Goal: Obtain resource: Obtain resource

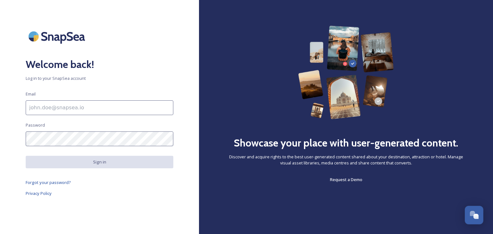
click at [83, 104] on input at bounding box center [100, 107] width 148 height 15
type input "tourism@staffsmoorlands.gov.uk"
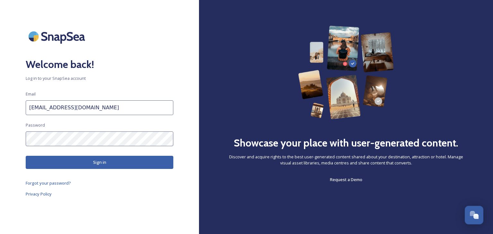
click at [91, 158] on button "Sign in" at bounding box center [100, 162] width 148 height 13
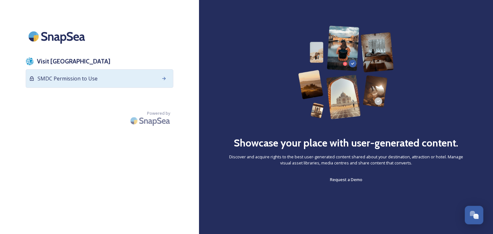
click at [87, 77] on span "SMDC Permission to Use" at bounding box center [68, 79] width 60 height 8
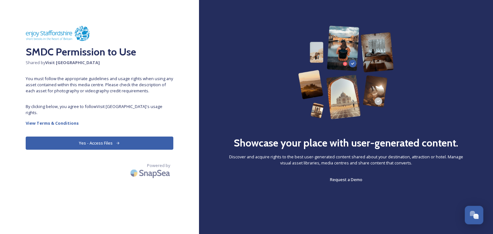
click at [114, 137] on button "Yes - Access Files" at bounding box center [100, 143] width 148 height 13
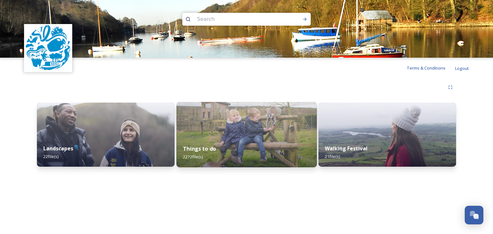
click at [219, 117] on img at bounding box center [246, 134] width 140 height 65
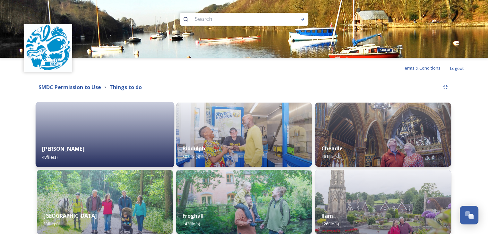
click at [132, 145] on div "Alton 48 file(s)" at bounding box center [105, 152] width 139 height 29
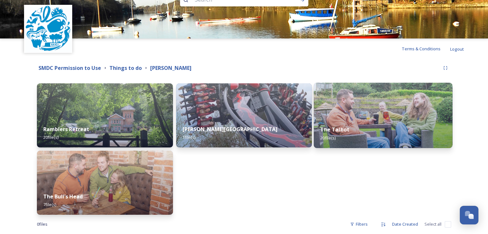
scroll to position [30, 0]
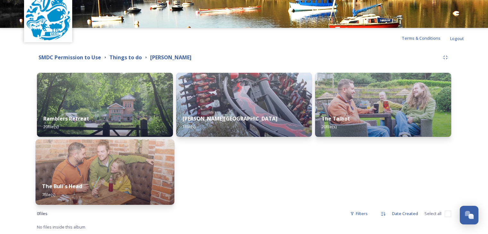
click at [115, 179] on div "The Bull's Head 7 file(s)" at bounding box center [105, 190] width 139 height 29
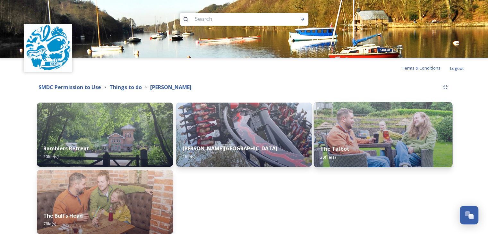
click at [381, 136] on img at bounding box center [383, 134] width 139 height 65
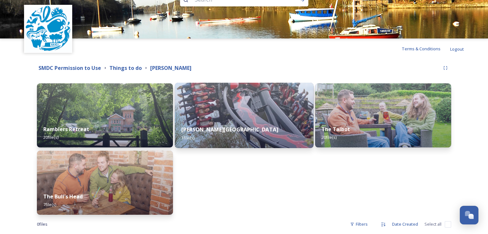
scroll to position [30, 0]
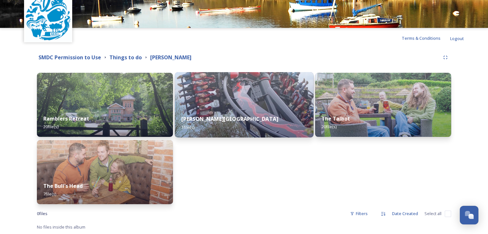
click at [216, 120] on strong "Alton Towers Resort" at bounding box center [229, 118] width 97 height 7
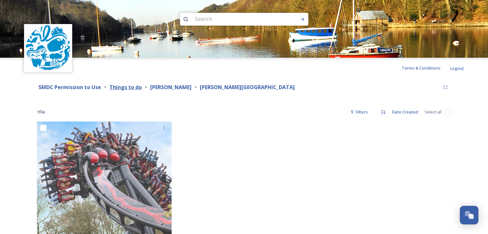
click at [121, 87] on strong "Things to do" at bounding box center [125, 87] width 32 height 7
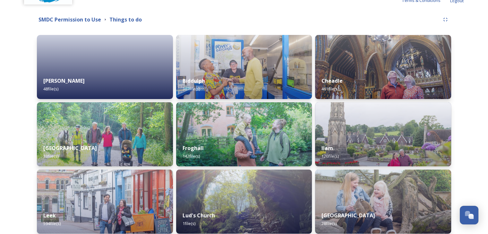
scroll to position [64, 0]
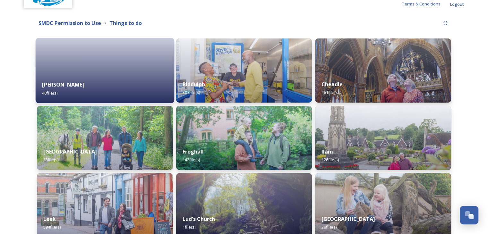
click at [68, 73] on div at bounding box center [105, 70] width 139 height 65
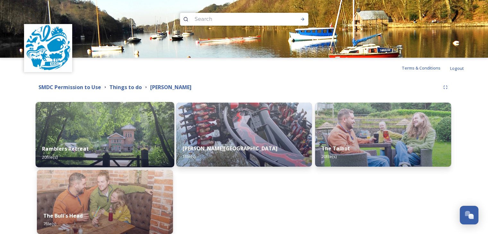
click at [83, 137] on img at bounding box center [105, 134] width 139 height 65
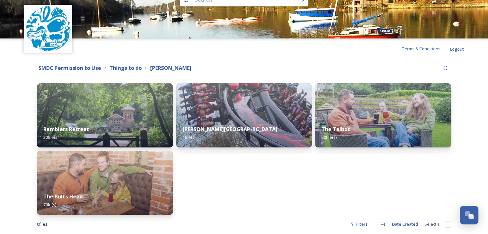
scroll to position [30, 0]
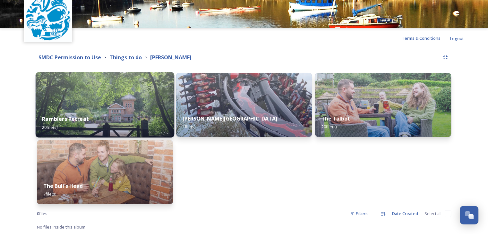
click at [127, 116] on div "Ramblers Retreat 20 file(s)" at bounding box center [105, 122] width 139 height 29
click at [116, 113] on div "Ramblers Retreat 20 file(s)" at bounding box center [105, 122] width 139 height 29
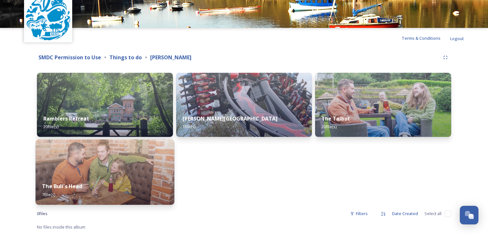
click at [101, 186] on div "The Bull's Head 7 file(s)" at bounding box center [105, 190] width 139 height 29
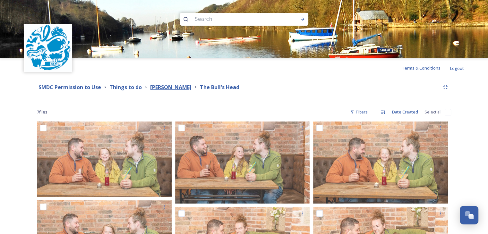
click at [154, 85] on strong "Alton" at bounding box center [170, 87] width 41 height 7
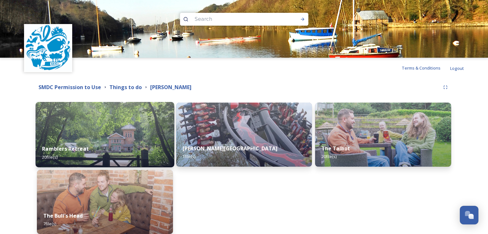
click at [100, 129] on img at bounding box center [105, 134] width 139 height 65
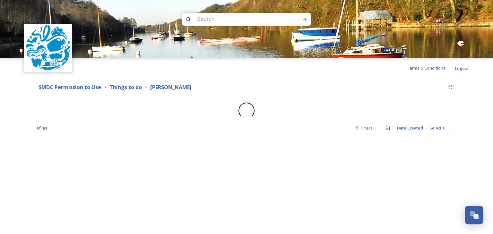
click at [50, 158] on div "Terms & Conditions Logout Shared by: Visit Staffordshire SMDC Permission to Use…" at bounding box center [246, 117] width 493 height 234
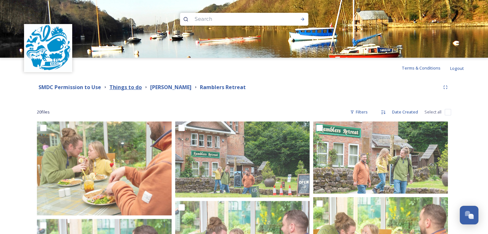
click at [126, 86] on strong "Things to do" at bounding box center [125, 87] width 32 height 7
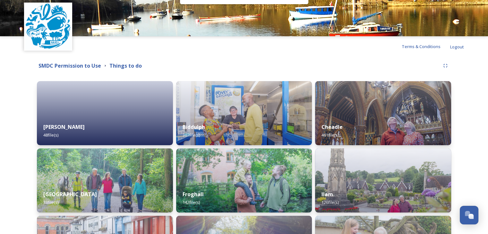
scroll to position [64, 0]
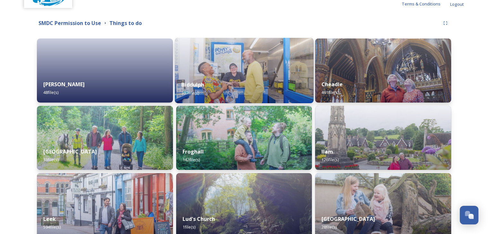
click at [266, 86] on div "Biddulph 307 file(s)" at bounding box center [244, 88] width 139 height 29
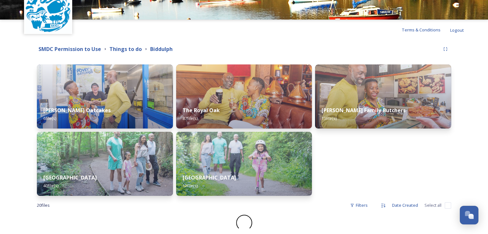
scroll to position [38, 0]
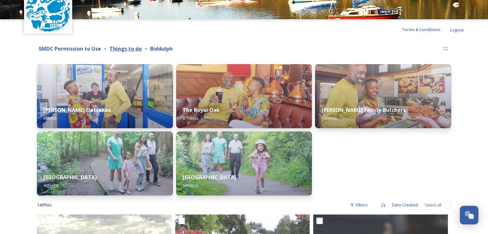
click at [124, 48] on strong "Things to do" at bounding box center [125, 48] width 32 height 7
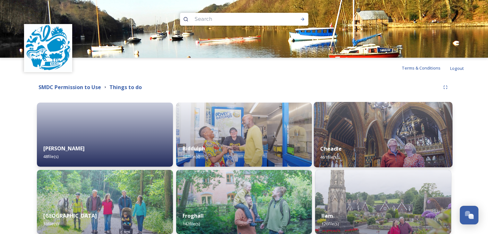
click at [385, 151] on div "Cheadle 461 file(s)" at bounding box center [383, 152] width 139 height 29
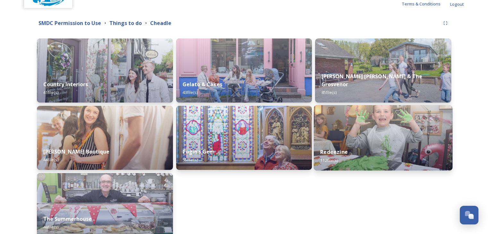
scroll to position [128, 0]
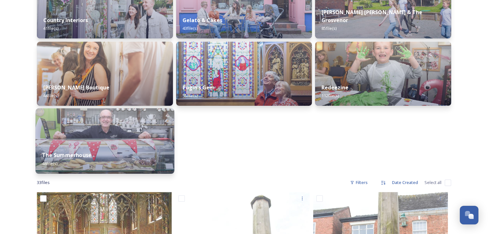
click at [108, 155] on div "The Summerhouse 48 file(s)" at bounding box center [105, 159] width 139 height 29
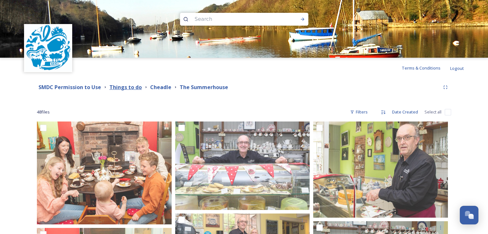
click at [128, 88] on strong "Things to do" at bounding box center [125, 87] width 32 height 7
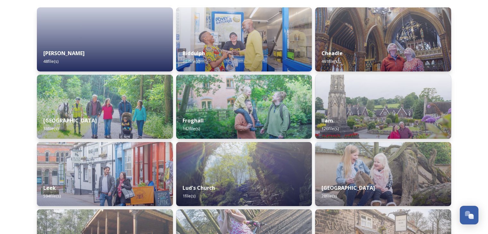
scroll to position [96, 0]
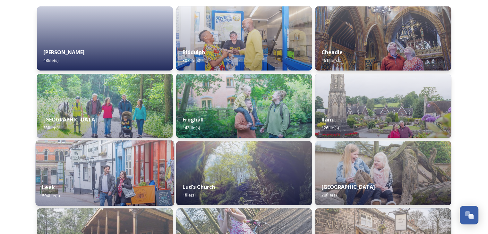
click at [122, 166] on img at bounding box center [105, 172] width 139 height 65
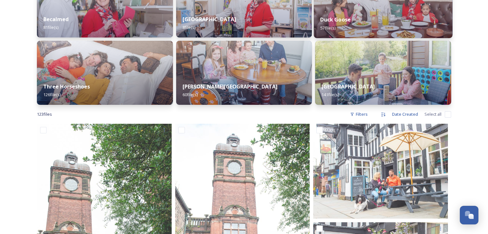
scroll to position [128, 0]
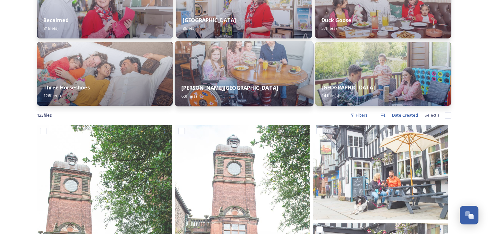
click at [256, 67] on img at bounding box center [244, 73] width 139 height 65
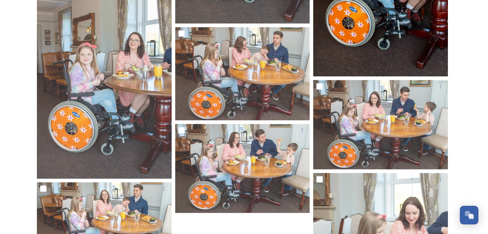
scroll to position [1379, 0]
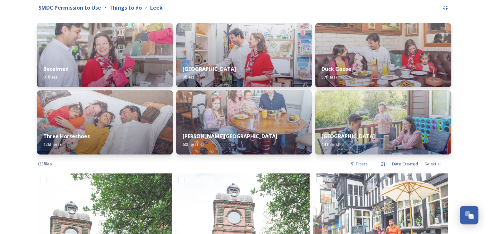
scroll to position [96, 0]
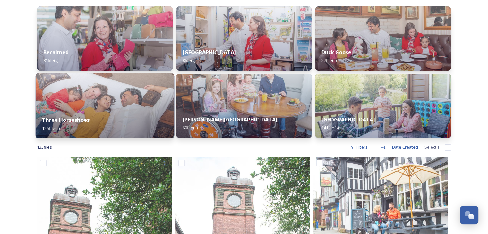
click at [113, 111] on div "Three Horseshoes 126 file(s)" at bounding box center [105, 123] width 139 height 29
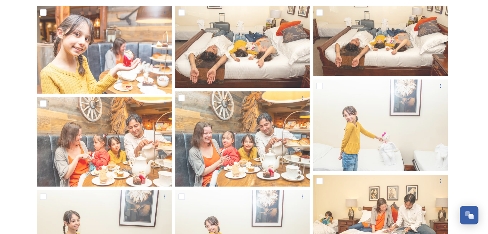
scroll to position [112, 0]
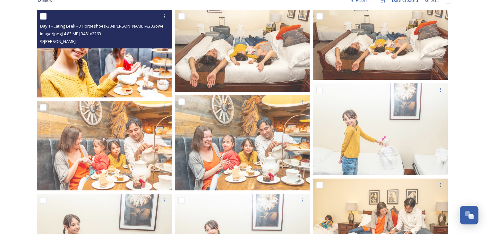
click at [122, 73] on img at bounding box center [104, 54] width 135 height 88
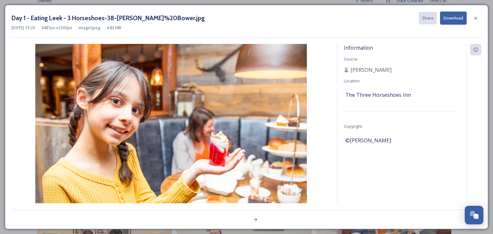
click at [450, 13] on button "Download" at bounding box center [453, 18] width 27 height 13
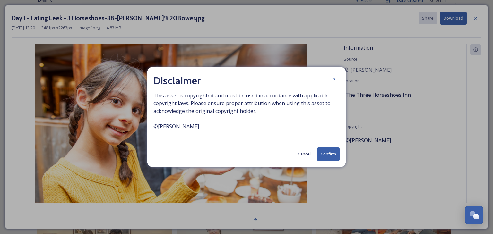
click at [328, 153] on button "Confirm" at bounding box center [328, 154] width 22 height 13
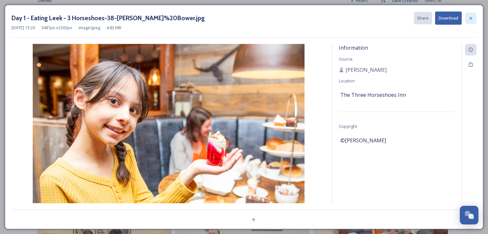
click at [468, 13] on div at bounding box center [471, 19] width 12 height 12
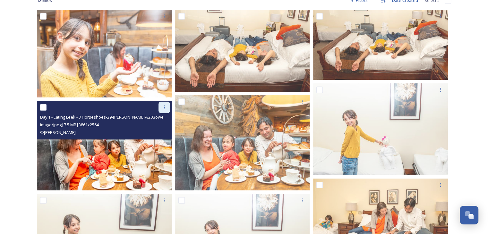
click at [163, 105] on icon at bounding box center [164, 107] width 5 height 5
click at [161, 133] on span "Download" at bounding box center [157, 134] width 20 height 6
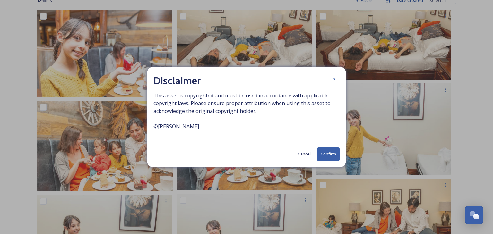
click at [330, 154] on button "Confirm" at bounding box center [328, 154] width 22 height 13
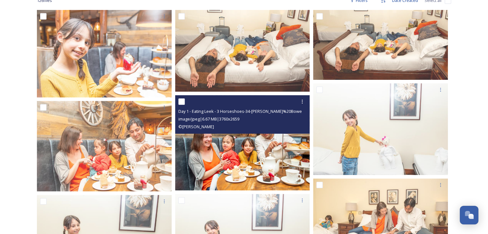
click at [233, 153] on img at bounding box center [242, 142] width 135 height 95
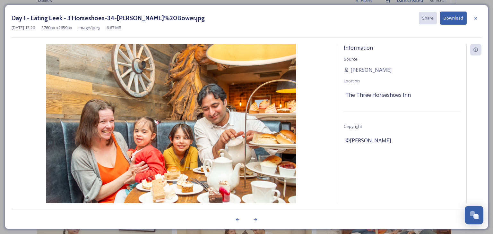
click at [453, 16] on button "Download" at bounding box center [453, 18] width 27 height 13
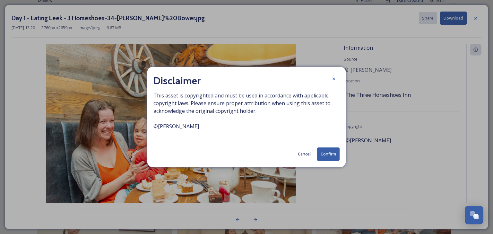
click at [328, 153] on button "Confirm" at bounding box center [328, 154] width 22 height 13
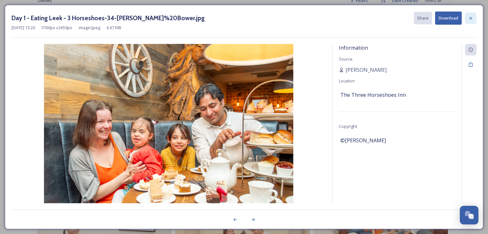
click at [470, 16] on icon at bounding box center [470, 18] width 5 height 5
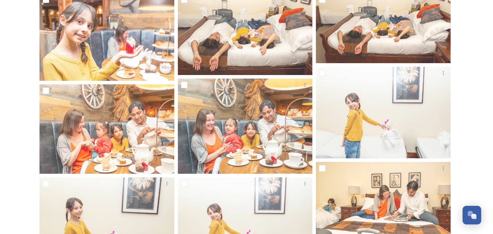
scroll to position [0, 0]
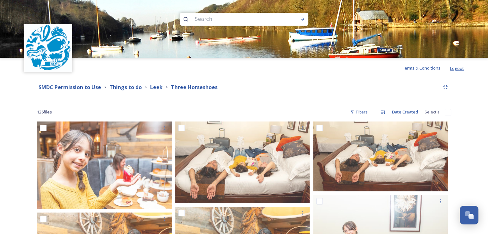
click at [456, 67] on span "Logout" at bounding box center [457, 68] width 14 height 6
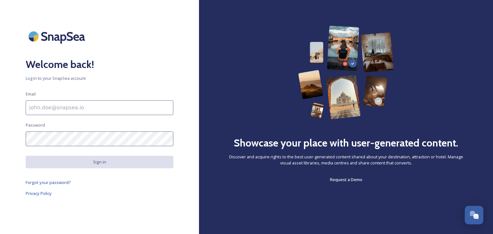
click at [57, 105] on input at bounding box center [100, 107] width 148 height 15
type input "[PERSON_NAME][EMAIL_ADDRESS][PERSON_NAME][DOMAIN_NAME]"
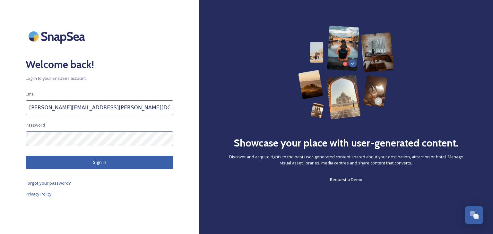
click at [115, 160] on button "Sign in" at bounding box center [100, 162] width 148 height 13
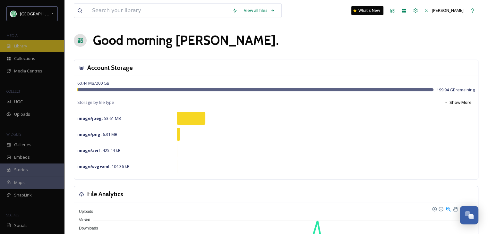
click at [31, 43] on div "Library" at bounding box center [32, 46] width 64 height 13
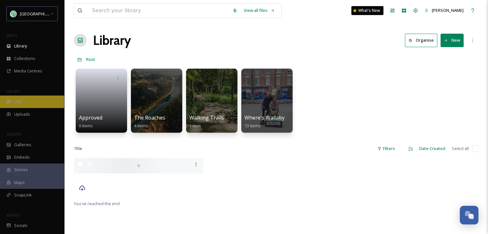
click at [24, 104] on div "UGC" at bounding box center [32, 102] width 64 height 13
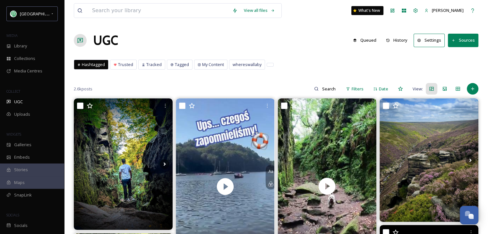
click at [400, 39] on button "History" at bounding box center [397, 40] width 28 height 13
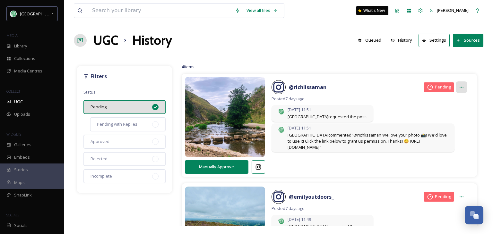
click at [459, 85] on icon at bounding box center [461, 87] width 5 height 5
click at [295, 43] on div "UGC History Queued History Settings Sources" at bounding box center [278, 40] width 409 height 19
click at [459, 87] on icon at bounding box center [461, 87] width 5 height 5
click at [436, 102] on span "Copy Approval Link" at bounding box center [445, 101] width 36 height 6
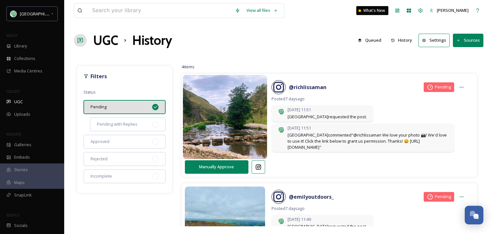
click at [246, 109] on img at bounding box center [225, 117] width 84 height 101
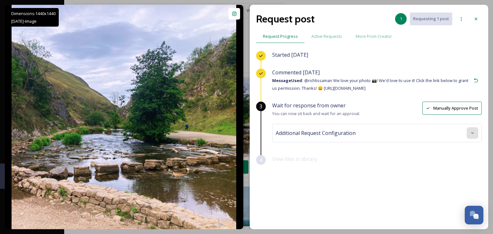
click at [470, 131] on icon at bounding box center [472, 133] width 5 height 5
click at [331, 36] on span "Active Requests" at bounding box center [326, 36] width 31 height 6
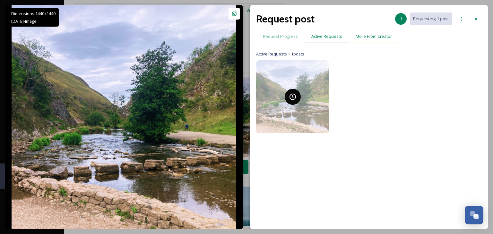
click at [370, 36] on span "More From Creator" at bounding box center [373, 36] width 36 height 6
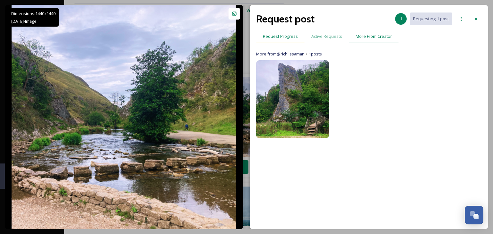
click at [280, 37] on span "Request Progress" at bounding box center [280, 36] width 35 height 6
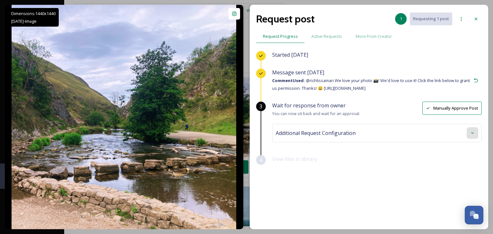
click at [470, 132] on icon at bounding box center [472, 133] width 5 height 5
click at [460, 17] on icon at bounding box center [460, 18] width 5 height 5
click at [380, 52] on div "Started [DATE]" at bounding box center [376, 60] width 209 height 18
click at [301, 71] on span "Message sent [DATE]" at bounding box center [298, 72] width 52 height 7
click at [262, 73] on icon at bounding box center [260, 73] width 5 height 5
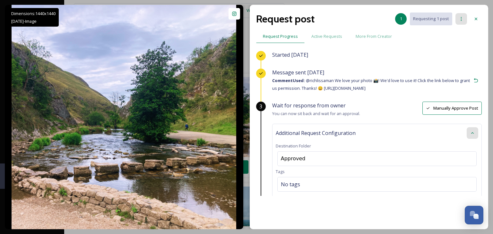
click at [459, 17] on icon at bounding box center [460, 18] width 5 height 5
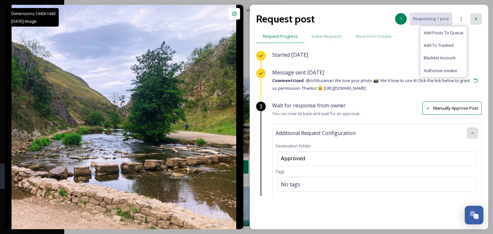
click at [479, 18] on div at bounding box center [476, 19] width 12 height 12
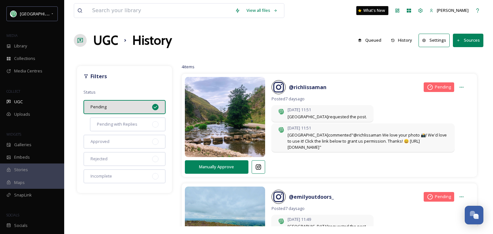
click at [299, 112] on span "[DATE] 11:51" at bounding box center [326, 110] width 79 height 6
click at [302, 136] on span "Staffordshire Moorlands commented "@richlissaman We love your photo 📸! We'd lov…" at bounding box center [367, 141] width 160 height 19
click at [459, 85] on icon at bounding box center [461, 87] width 5 height 5
click at [370, 98] on span "Posted [DATE]" at bounding box center [369, 99] width 196 height 6
click at [470, 43] on button "Sources" at bounding box center [468, 40] width 30 height 13
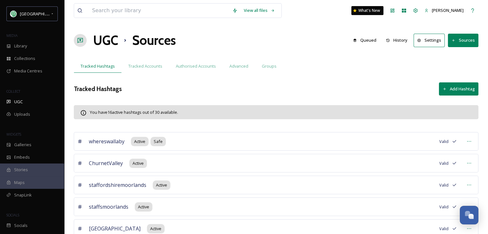
click at [369, 41] on button "Queued" at bounding box center [365, 40] width 30 height 13
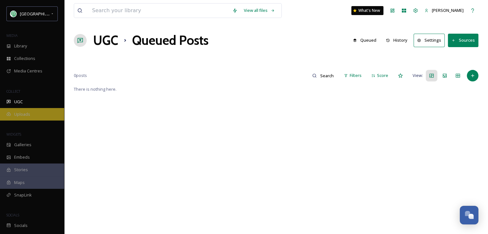
click at [16, 112] on span "Uploads" at bounding box center [22, 114] width 16 height 6
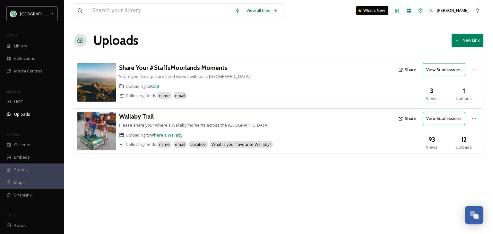
click at [441, 115] on button "View Submissions" at bounding box center [443, 118] width 42 height 13
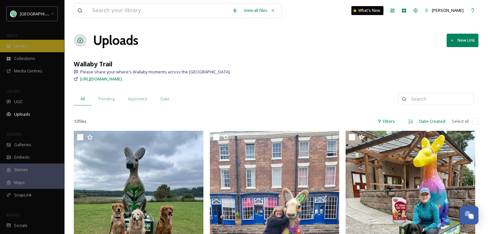
click at [26, 48] on span "Library" at bounding box center [20, 46] width 13 height 6
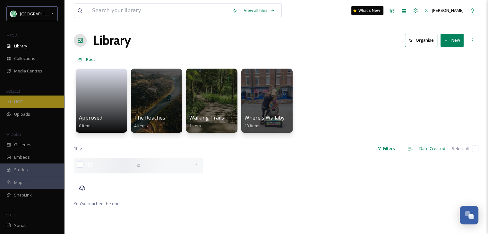
click at [15, 103] on span "UGC" at bounding box center [18, 102] width 9 height 6
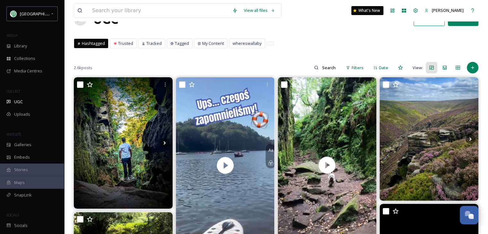
scroll to position [64, 0]
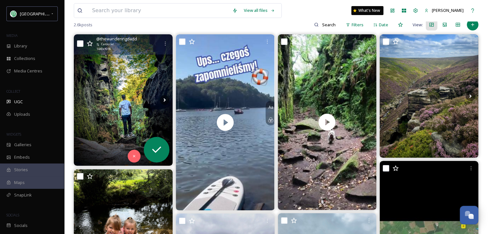
click at [123, 114] on img at bounding box center [123, 100] width 99 height 132
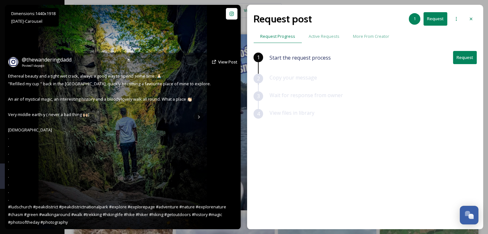
click at [202, 40] on img at bounding box center [122, 117] width 169 height 225
click at [176, 131] on div "@ thewanderingdadd Posted [DATE] View Post Ethereal beauty and a tight wet crac…" at bounding box center [123, 141] width 236 height 177
click at [229, 62] on span "View Post" at bounding box center [227, 62] width 19 height 6
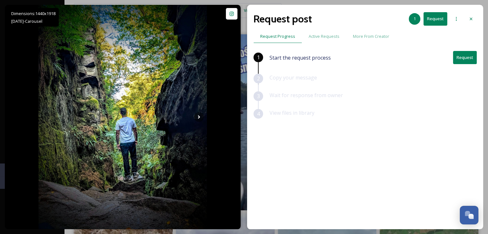
click at [469, 18] on icon at bounding box center [470, 18] width 5 height 5
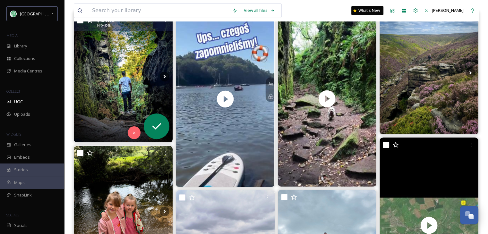
scroll to position [64, 0]
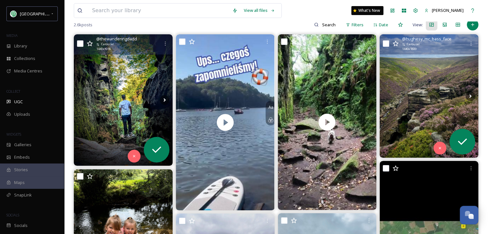
click at [445, 102] on img at bounding box center [428, 95] width 99 height 123
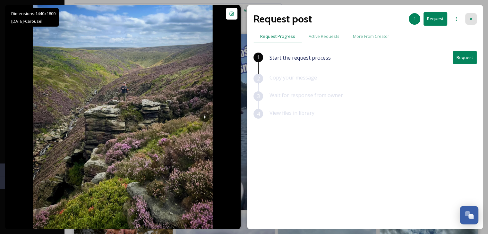
click at [469, 16] on icon at bounding box center [470, 18] width 5 height 5
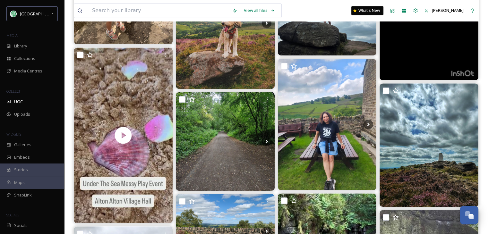
scroll to position [353, 0]
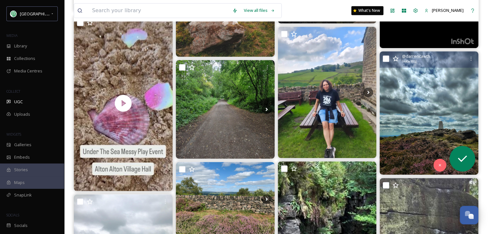
click at [442, 120] on img at bounding box center [428, 112] width 99 height 123
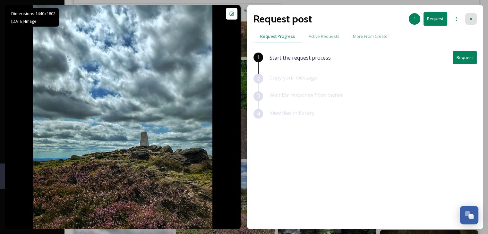
click at [471, 19] on icon at bounding box center [471, 19] width 3 height 3
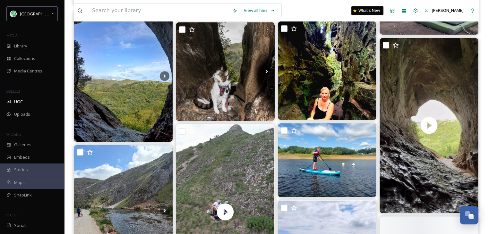
scroll to position [674, 0]
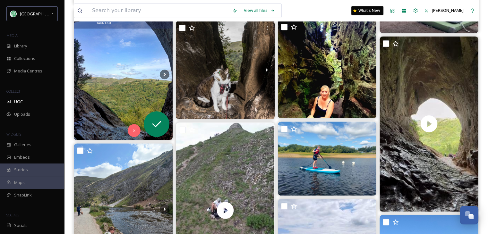
click at [121, 92] on img at bounding box center [123, 74] width 99 height 132
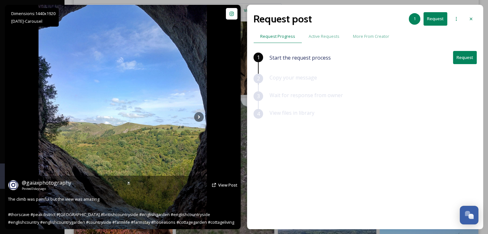
scroll to position [770, 0]
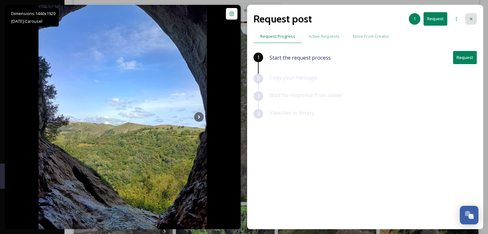
click at [471, 17] on icon at bounding box center [470, 18] width 5 height 5
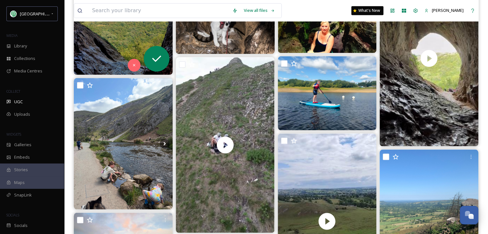
scroll to position [744, 0]
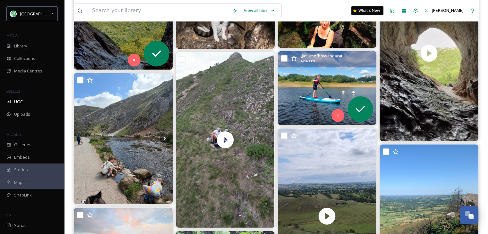
click at [303, 78] on img at bounding box center [327, 88] width 99 height 74
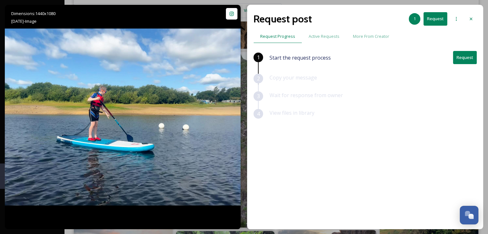
click at [472, 16] on icon at bounding box center [470, 18] width 5 height 5
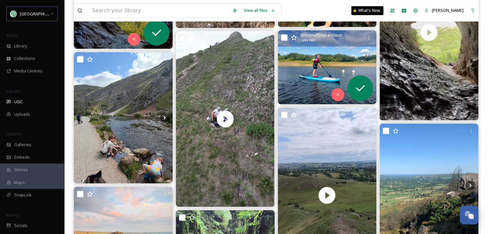
scroll to position [776, 0]
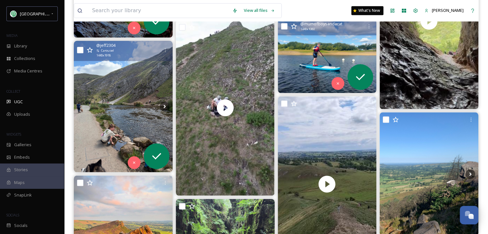
click at [134, 107] on img at bounding box center [123, 107] width 99 height 132
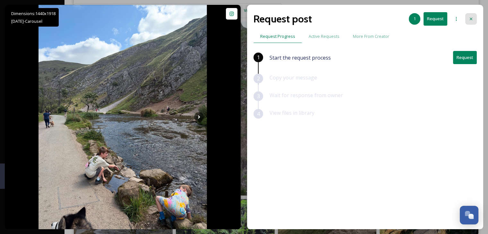
click at [470, 18] on icon at bounding box center [470, 18] width 5 height 5
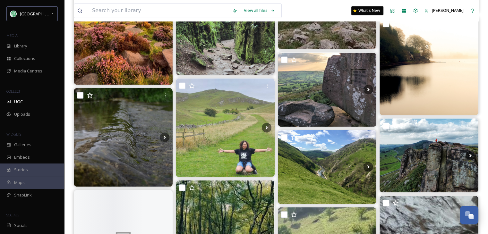
scroll to position [1001, 0]
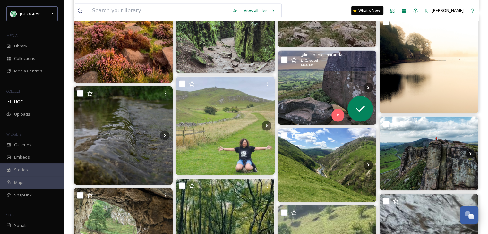
click at [319, 88] on img at bounding box center [327, 88] width 99 height 74
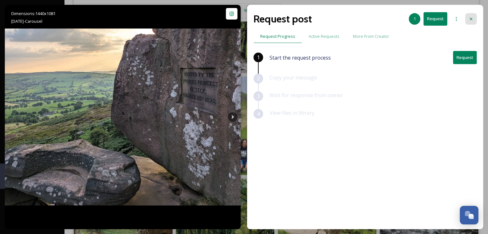
click at [471, 17] on icon at bounding box center [470, 18] width 5 height 5
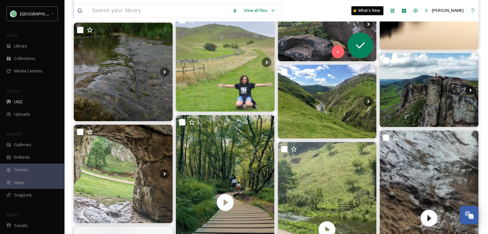
scroll to position [1097, 0]
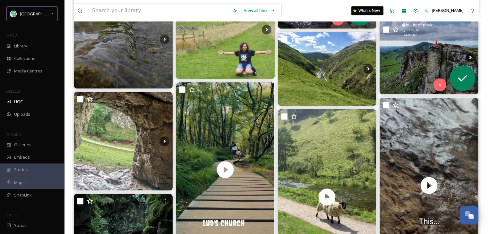
click at [421, 66] on img at bounding box center [428, 57] width 99 height 74
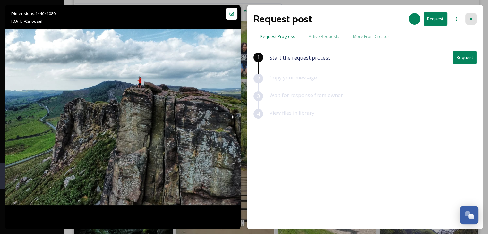
click at [473, 16] on div at bounding box center [471, 19] width 12 height 12
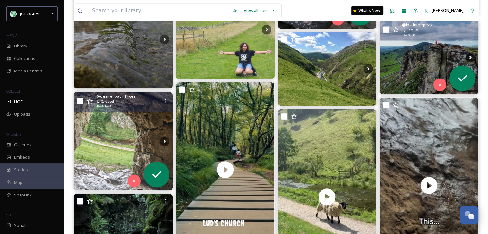
click at [93, 143] on img at bounding box center [123, 141] width 99 height 99
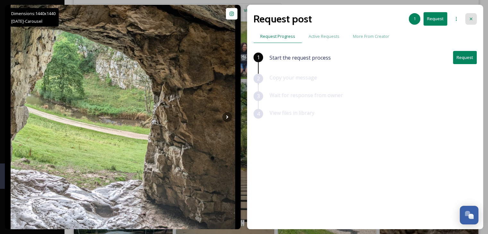
click at [470, 16] on div at bounding box center [471, 19] width 12 height 12
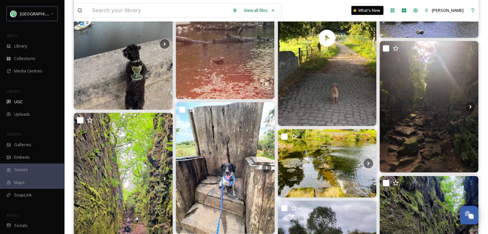
scroll to position [1450, 0]
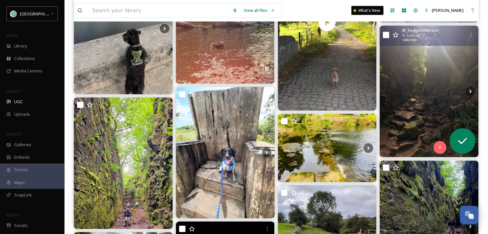
click at [414, 112] on img at bounding box center [428, 92] width 99 height 132
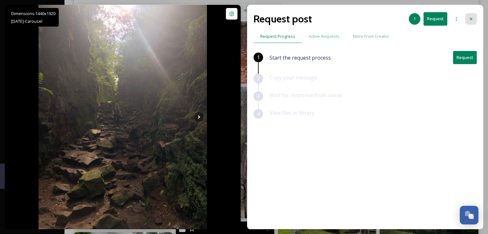
click at [472, 19] on icon at bounding box center [470, 18] width 5 height 5
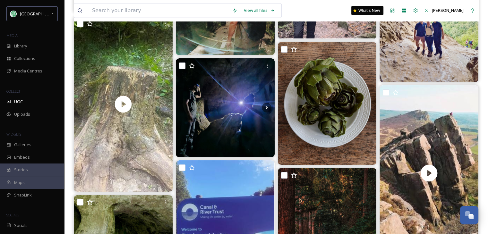
scroll to position [2059, 0]
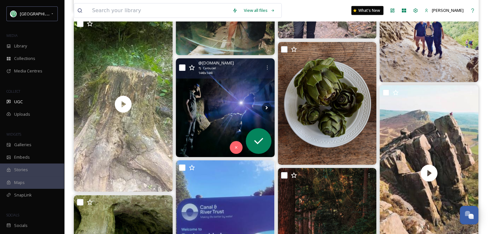
click at [220, 117] on img at bounding box center [225, 107] width 99 height 99
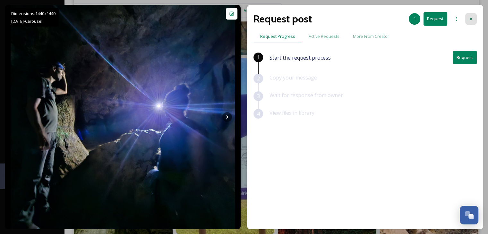
click at [472, 16] on icon at bounding box center [470, 18] width 5 height 5
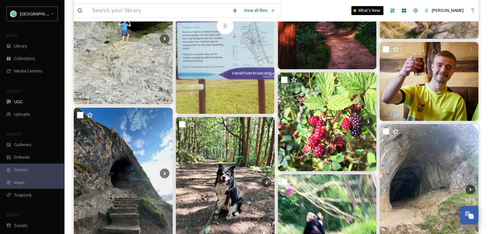
scroll to position [2348, 0]
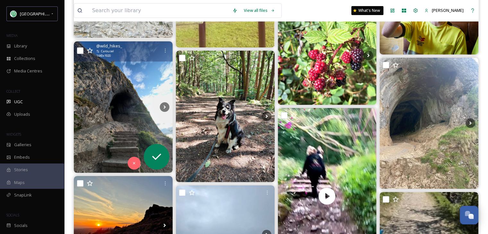
click at [110, 118] on img at bounding box center [123, 107] width 99 height 132
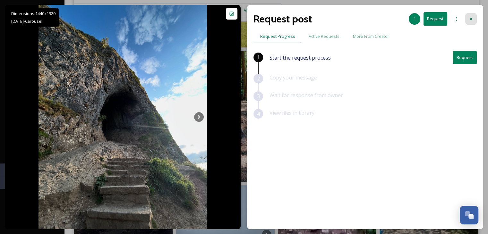
click at [470, 16] on icon at bounding box center [470, 18] width 5 height 5
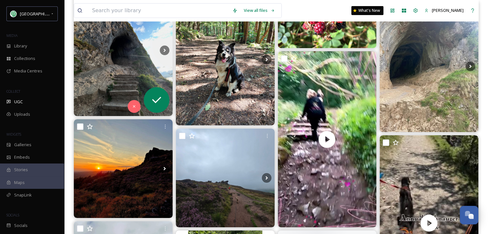
scroll to position [2412, 0]
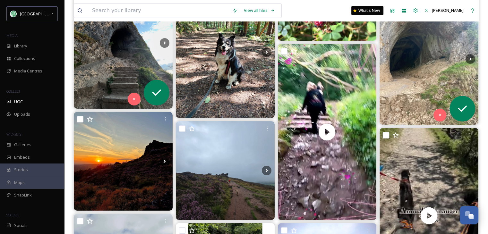
click at [412, 77] on img at bounding box center [428, 59] width 99 height 131
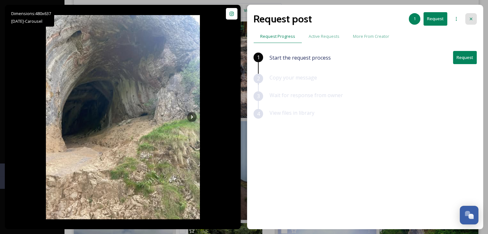
click at [473, 17] on icon at bounding box center [470, 18] width 5 height 5
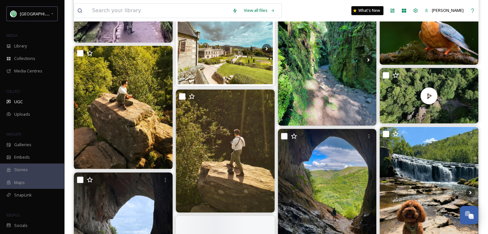
scroll to position [2861, 0]
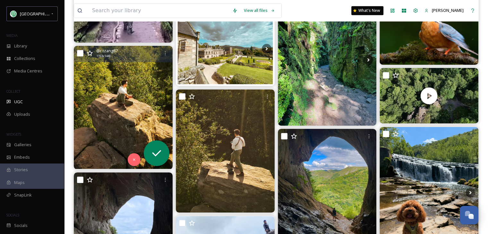
click at [116, 125] on img at bounding box center [123, 107] width 99 height 123
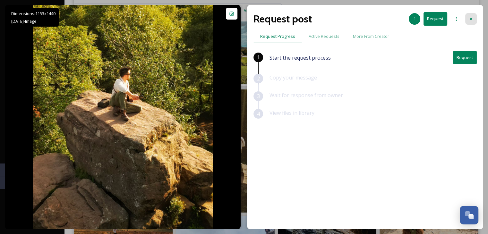
click at [472, 17] on icon at bounding box center [470, 18] width 5 height 5
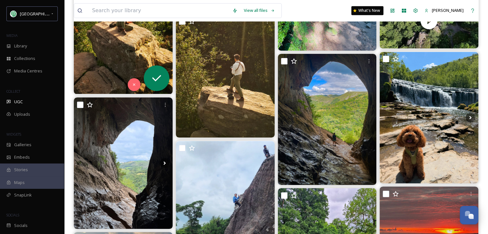
scroll to position [2958, 0]
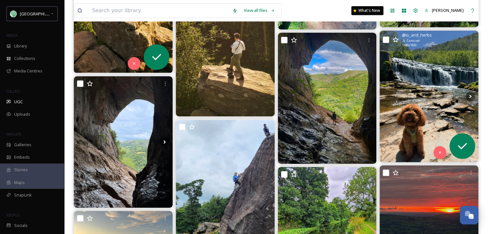
click at [415, 81] on img at bounding box center [428, 97] width 99 height 132
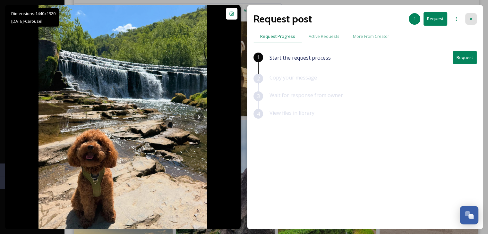
click at [473, 17] on icon at bounding box center [470, 18] width 5 height 5
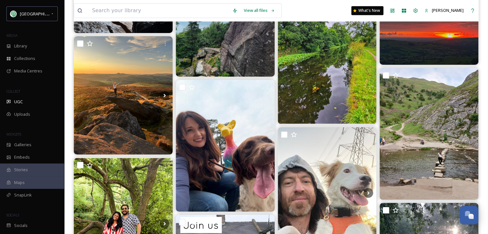
scroll to position [3118, 0]
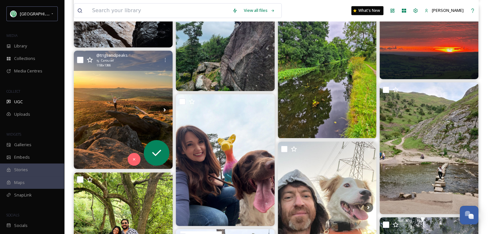
click at [120, 120] on img at bounding box center [123, 110] width 99 height 118
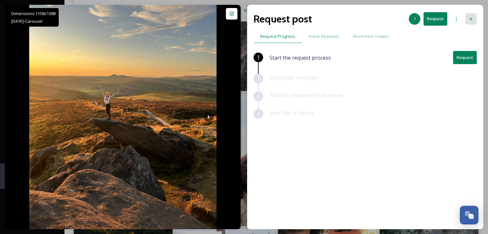
click at [474, 17] on div at bounding box center [471, 19] width 12 height 12
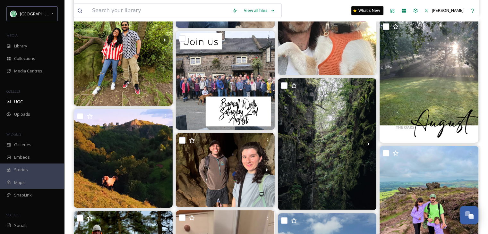
scroll to position [3407, 0]
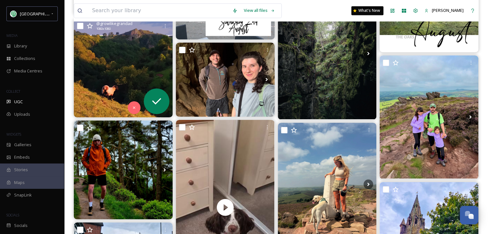
click at [136, 72] on img at bounding box center [123, 68] width 99 height 99
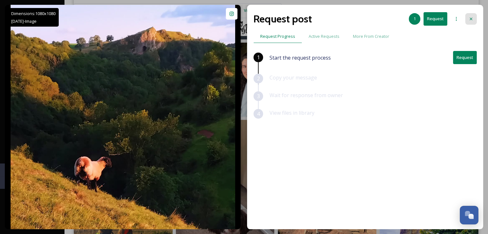
click at [471, 16] on div at bounding box center [471, 19] width 12 height 12
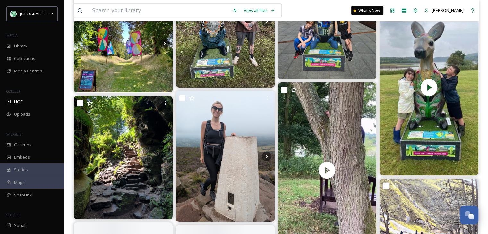
scroll to position [4305, 0]
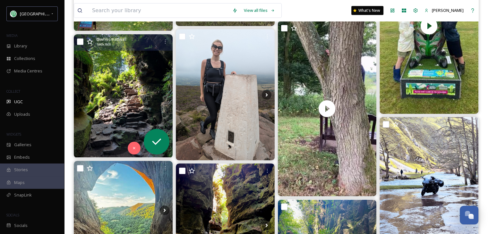
click at [114, 113] on img at bounding box center [123, 95] width 99 height 123
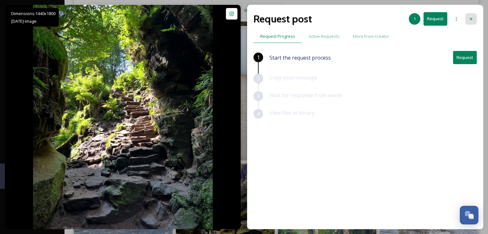
click at [473, 18] on icon at bounding box center [470, 18] width 5 height 5
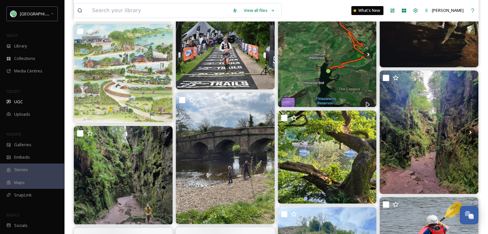
scroll to position [4754, 0]
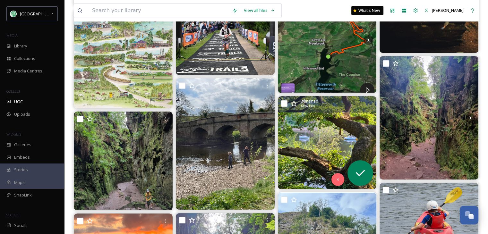
click at [312, 145] on img at bounding box center [327, 142] width 99 height 93
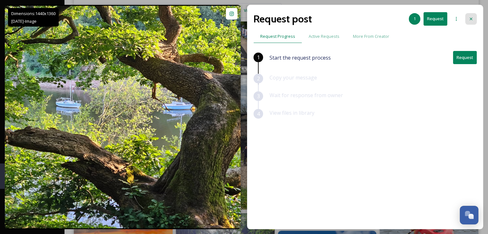
click at [469, 15] on div at bounding box center [471, 19] width 12 height 12
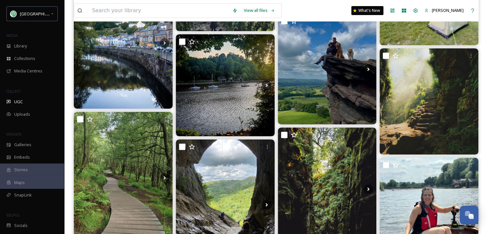
scroll to position [5075, 0]
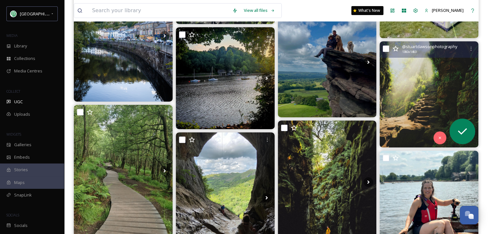
click at [416, 112] on img at bounding box center [428, 94] width 99 height 106
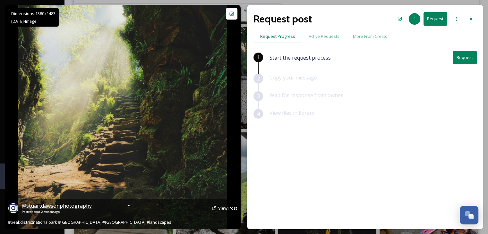
click at [79, 206] on span "@ stuartdawsonphotography" at bounding box center [57, 205] width 70 height 7
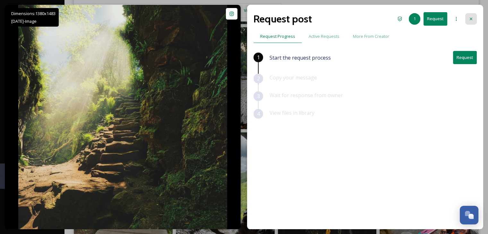
click at [471, 18] on icon at bounding box center [470, 18] width 5 height 5
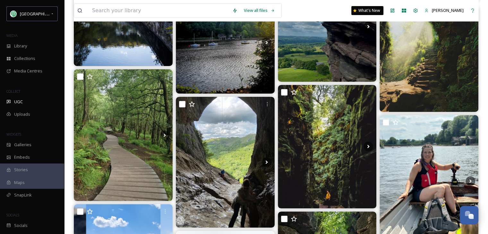
scroll to position [5171, 0]
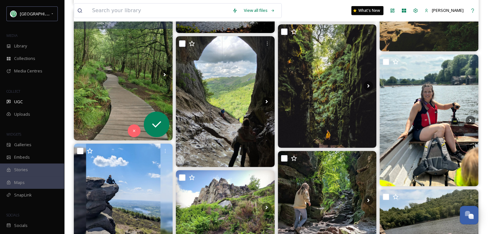
click at [124, 102] on img at bounding box center [123, 75] width 99 height 132
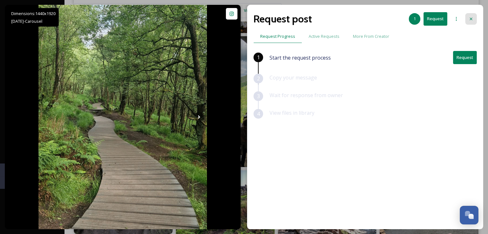
click at [473, 16] on div at bounding box center [471, 19] width 12 height 12
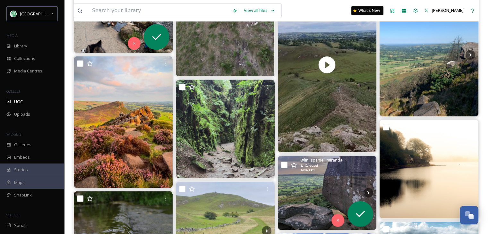
scroll to position [32, 0]
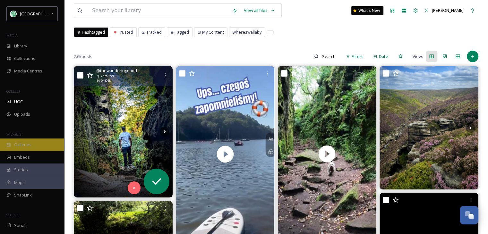
click at [23, 149] on div "Galleries" at bounding box center [32, 145] width 64 height 13
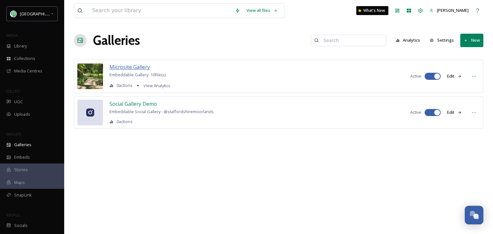
click at [136, 65] on span "Microsite Gallery" at bounding box center [129, 67] width 40 height 7
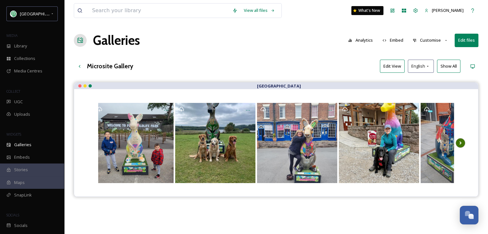
click at [461, 141] on icon at bounding box center [460, 143] width 9 height 10
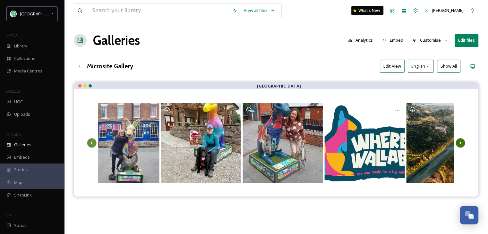
click at [461, 141] on icon at bounding box center [460, 143] width 9 height 10
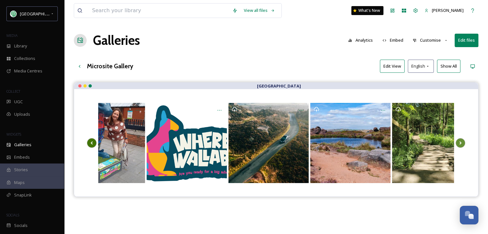
click at [88, 139] on icon at bounding box center [91, 143] width 9 height 10
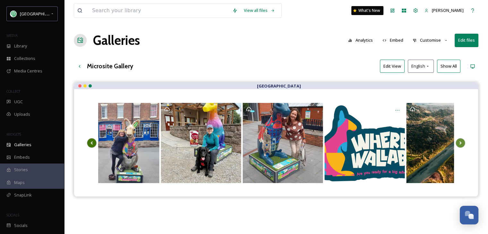
click at [88, 139] on icon at bounding box center [91, 143] width 9 height 10
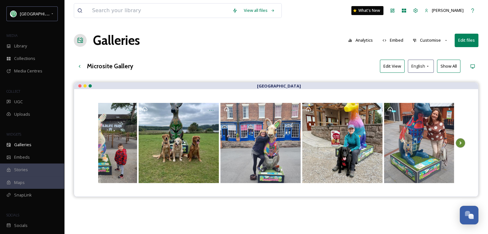
click at [464, 39] on button "Edit files" at bounding box center [467, 40] width 24 height 13
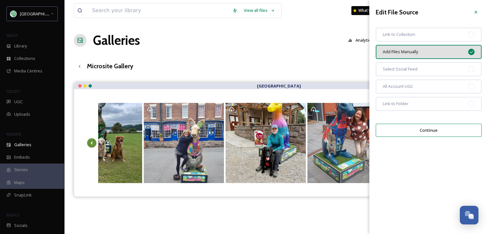
click at [433, 129] on button "Continue" at bounding box center [429, 130] width 106 height 13
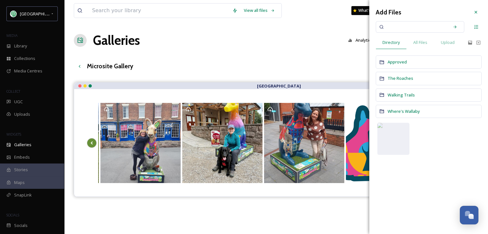
click at [404, 111] on span "Where's Wallaby" at bounding box center [403, 111] width 32 height 6
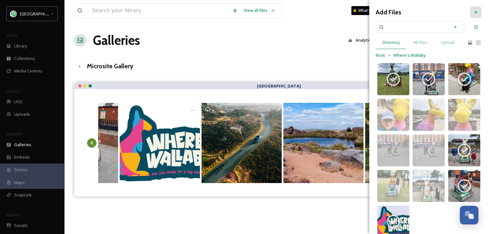
click at [473, 12] on icon at bounding box center [475, 12] width 5 height 5
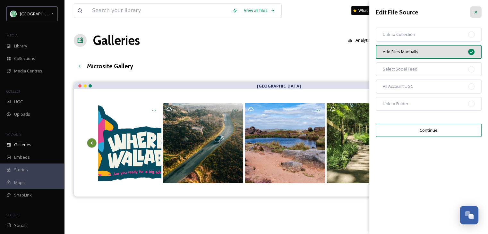
drag, startPoint x: 477, startPoint y: 9, endPoint x: 324, endPoint y: 8, distance: 153.7
click at [477, 9] on div at bounding box center [476, 12] width 12 height 12
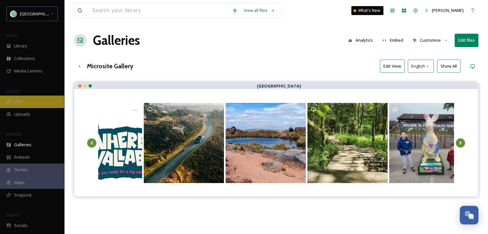
click at [17, 100] on span "UGC" at bounding box center [18, 102] width 9 height 6
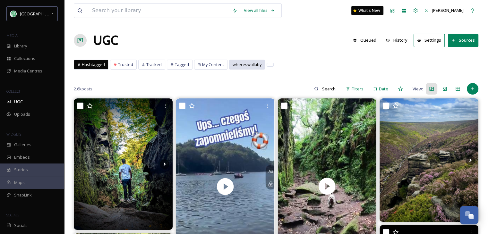
click at [236, 61] on div "whereswallaby" at bounding box center [246, 64] width 35 height 9
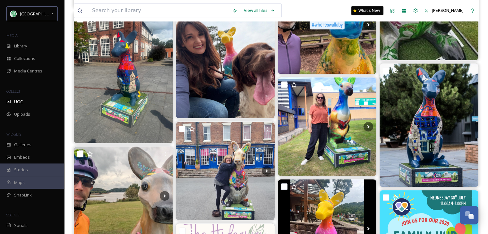
scroll to position [417, 0]
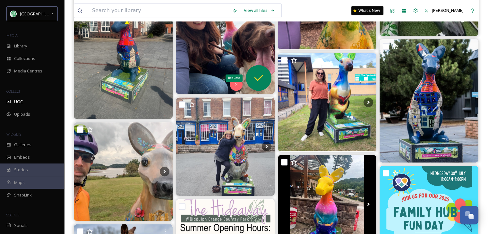
click at [258, 75] on icon at bounding box center [258, 78] width 13 height 13
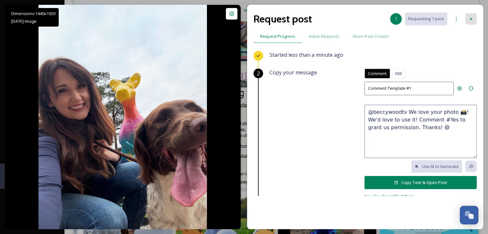
click at [471, 19] on icon at bounding box center [470, 18] width 5 height 5
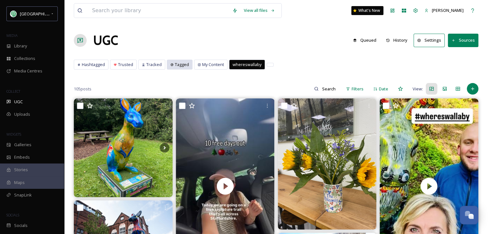
click at [175, 64] on span "Tagged" at bounding box center [182, 65] width 14 height 6
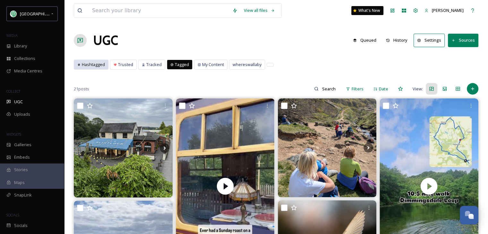
click at [90, 60] on div "Hashtagged" at bounding box center [91, 64] width 34 height 9
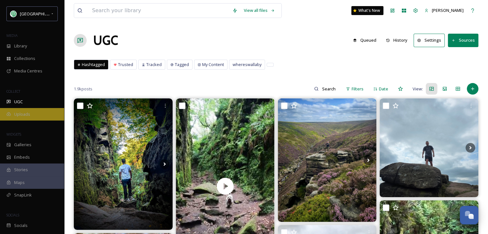
click at [19, 112] on span "Uploads" at bounding box center [22, 114] width 16 height 6
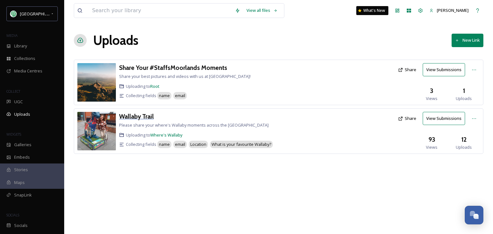
click at [131, 116] on h3 "Wallaby Trail" at bounding box center [136, 117] width 35 height 8
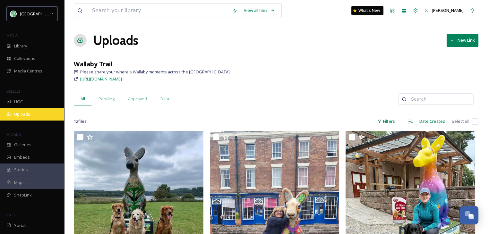
click at [22, 113] on span "Uploads" at bounding box center [22, 114] width 16 height 6
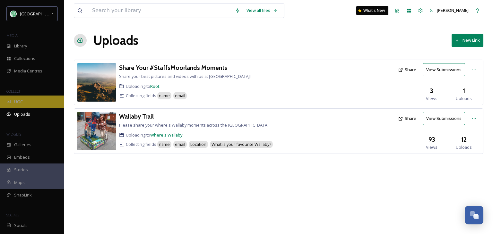
click at [18, 102] on span "UGC" at bounding box center [18, 102] width 9 height 6
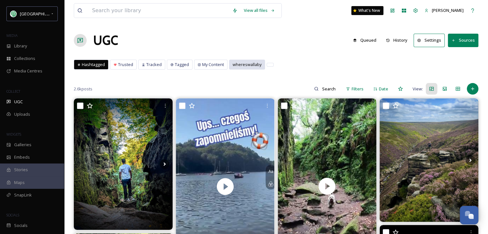
click at [245, 62] on span "whereswallaby" at bounding box center [247, 65] width 29 height 6
